Goal: Task Accomplishment & Management: Use online tool/utility

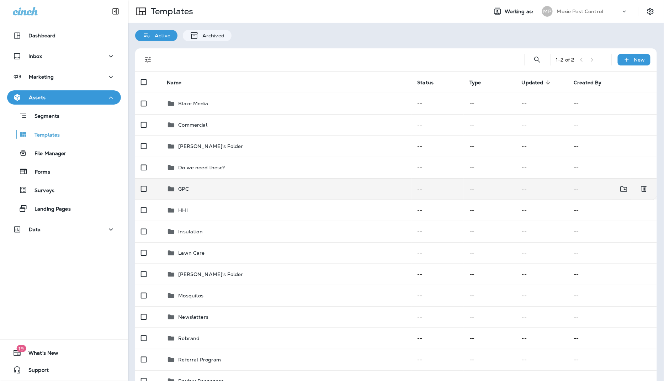
click at [186, 191] on p "GPC" at bounding box center [183, 189] width 10 height 6
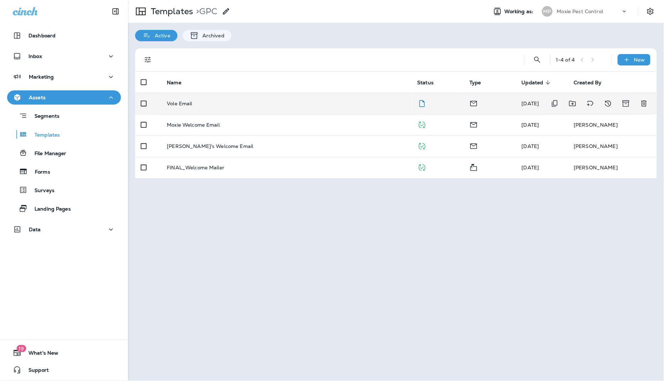
click at [178, 103] on p "Vole Email" at bounding box center [179, 104] width 25 height 6
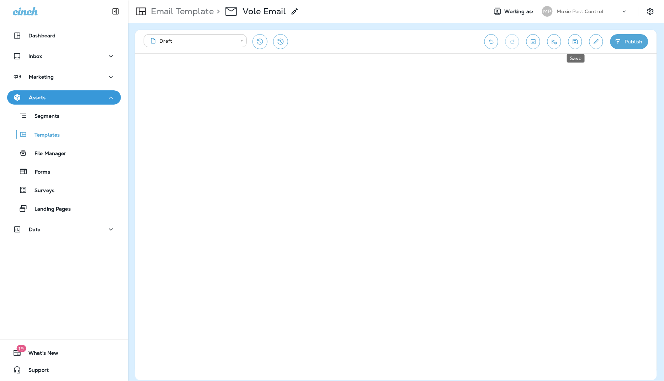
click at [576, 44] on icon "Save" at bounding box center [574, 41] width 7 height 7
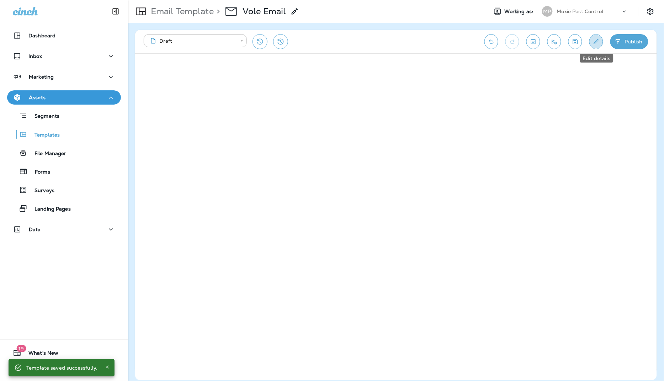
click at [597, 42] on icon "Edit details" at bounding box center [595, 41] width 7 height 7
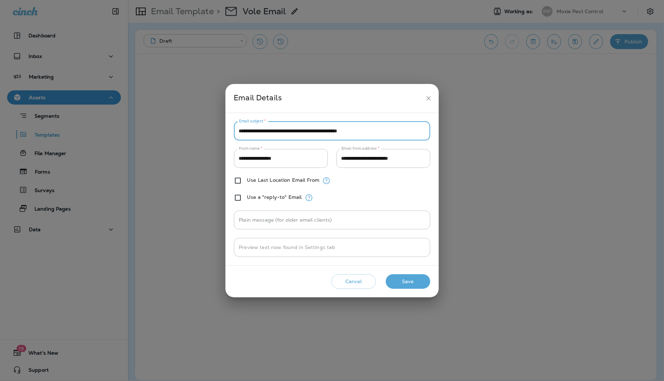
drag, startPoint x: 316, startPoint y: 131, endPoint x: 221, endPoint y: 128, distance: 95.7
click at [218, 128] on div "**********" at bounding box center [332, 190] width 664 height 381
paste input "text"
type input "**********"
drag, startPoint x: 408, startPoint y: 281, endPoint x: 405, endPoint y: 281, distance: 3.6
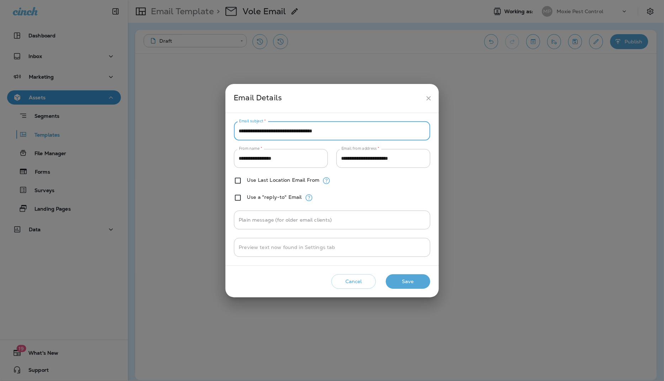
click at [408, 281] on button "Save" at bounding box center [408, 281] width 44 height 15
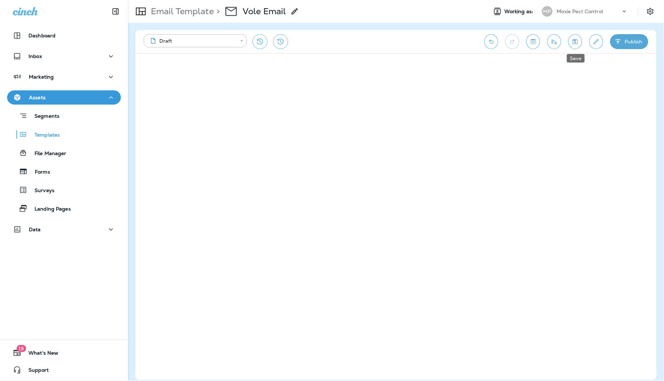
click at [572, 45] on icon "Save" at bounding box center [574, 41] width 7 height 7
click at [574, 43] on icon "Save" at bounding box center [574, 41] width 7 height 7
click at [555, 45] on icon "Send test email" at bounding box center [553, 41] width 7 height 7
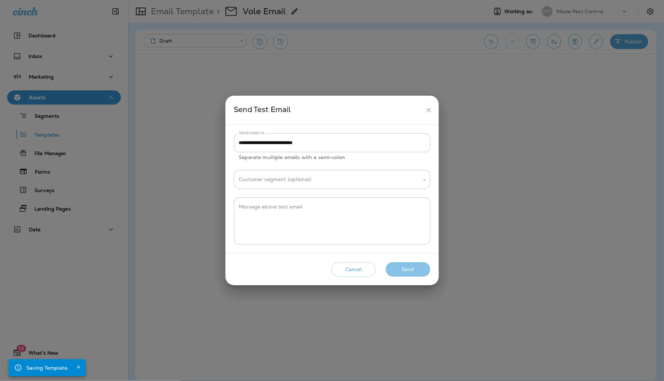
click at [415, 270] on button "Send" at bounding box center [408, 269] width 44 height 15
